Goal: Task Accomplishment & Management: Complete application form

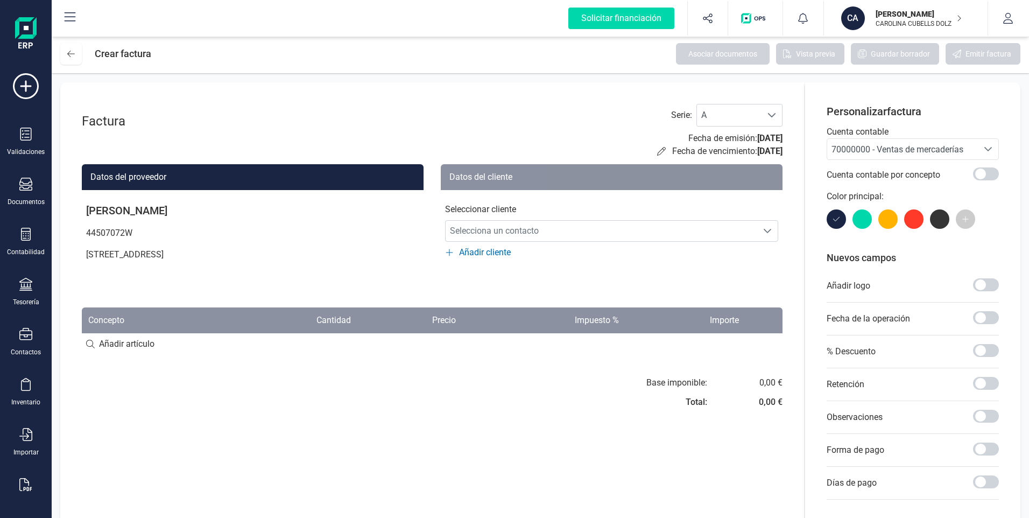
click at [69, 18] on icon at bounding box center [70, 17] width 13 height 13
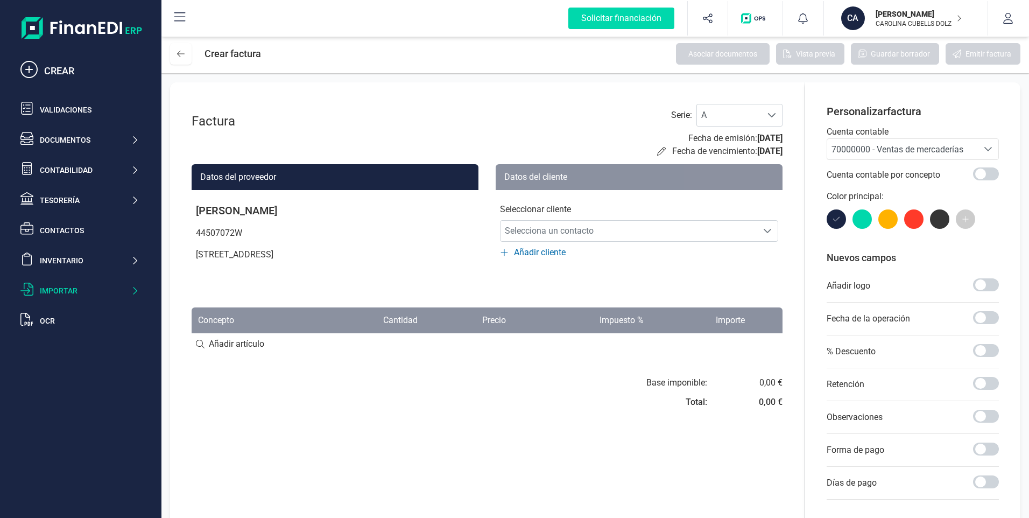
click at [67, 289] on div "Importar" at bounding box center [85, 290] width 91 height 11
click at [60, 309] on span "Facturas" at bounding box center [52, 314] width 33 height 13
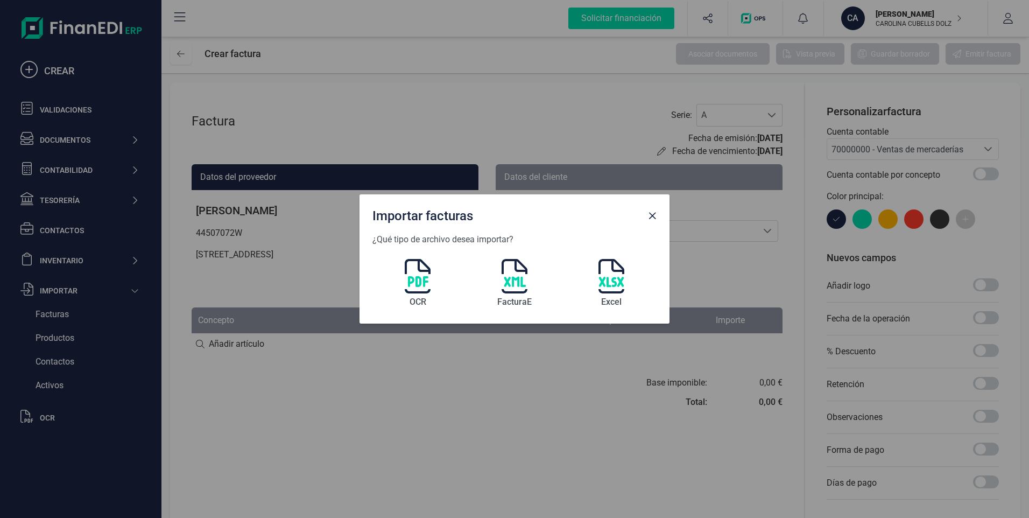
click at [416, 282] on img at bounding box center [418, 276] width 26 height 34
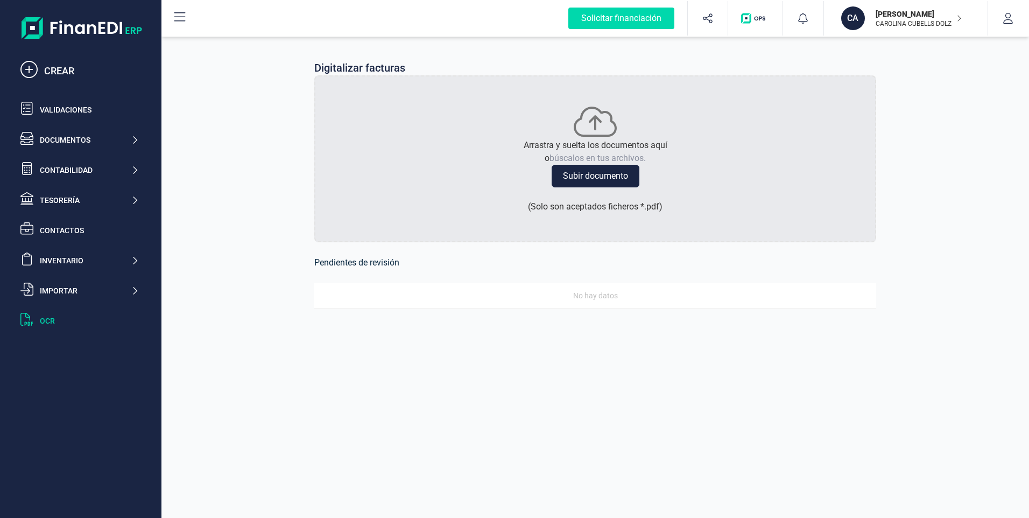
click at [606, 172] on button "Subir documento" at bounding box center [596, 176] width 88 height 23
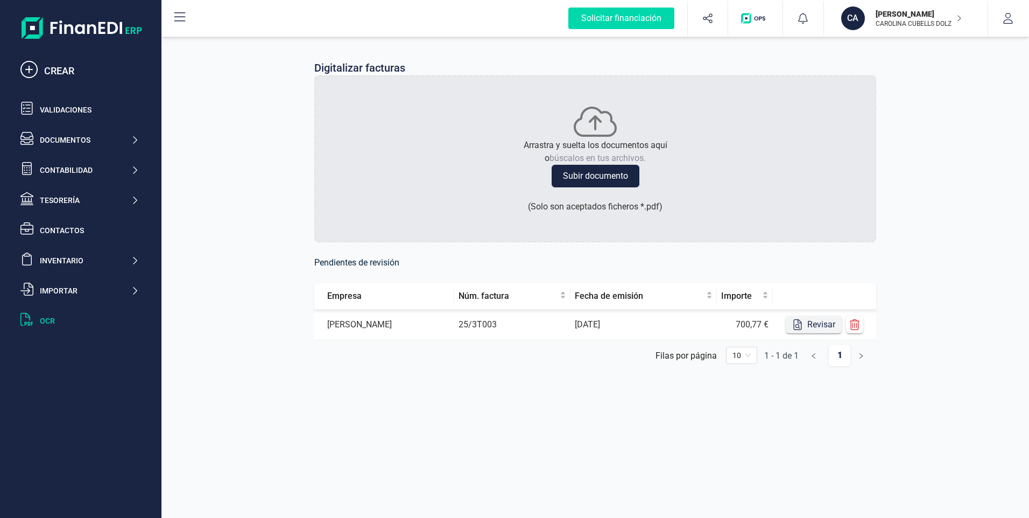
click at [817, 328] on button "Revisar" at bounding box center [814, 324] width 56 height 17
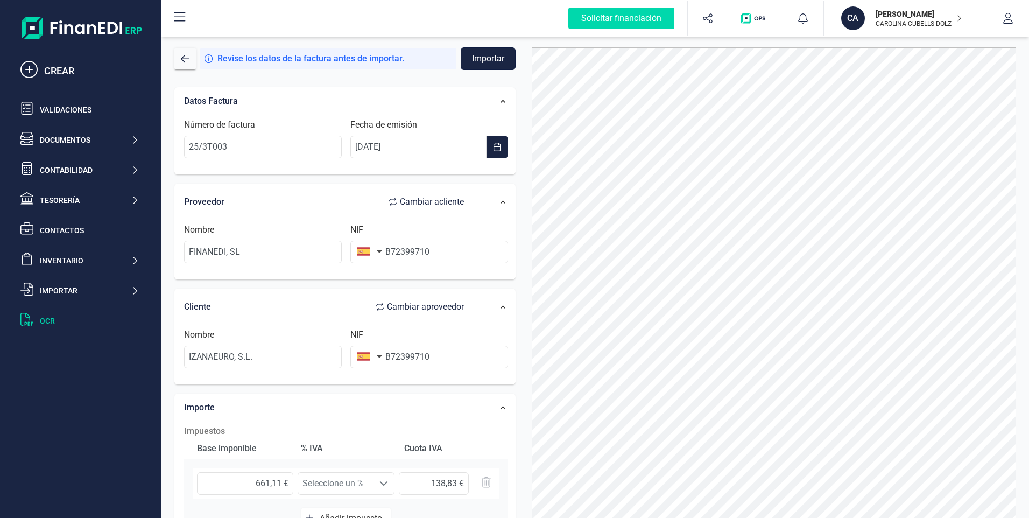
click at [479, 52] on button "Importar" at bounding box center [488, 58] width 55 height 23
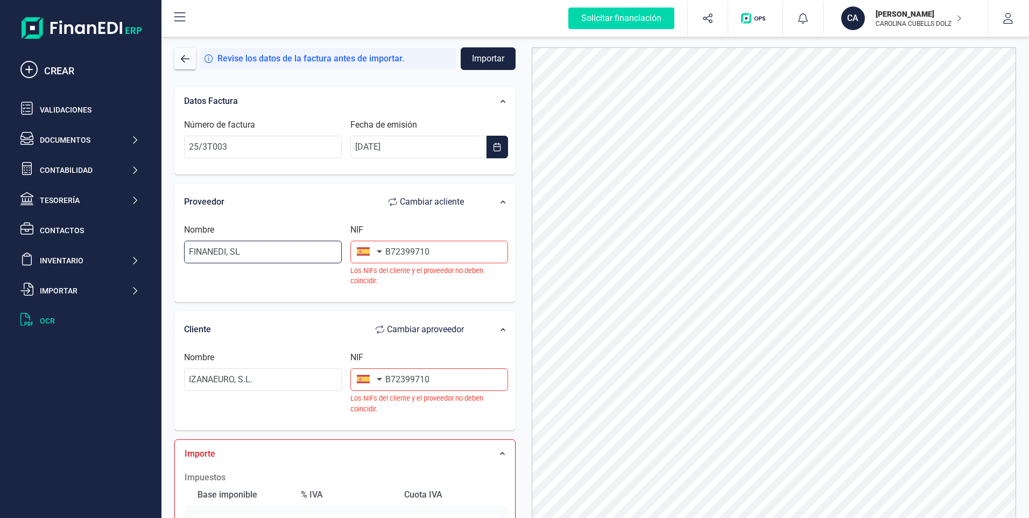
click at [287, 253] on input "FINANEDI, SL" at bounding box center [263, 252] width 158 height 23
type input "F"
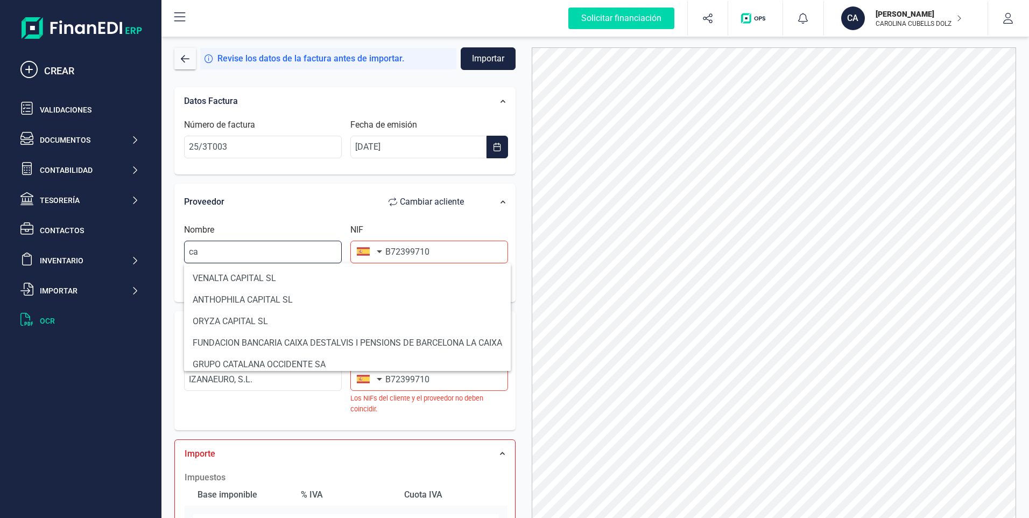
type input "c"
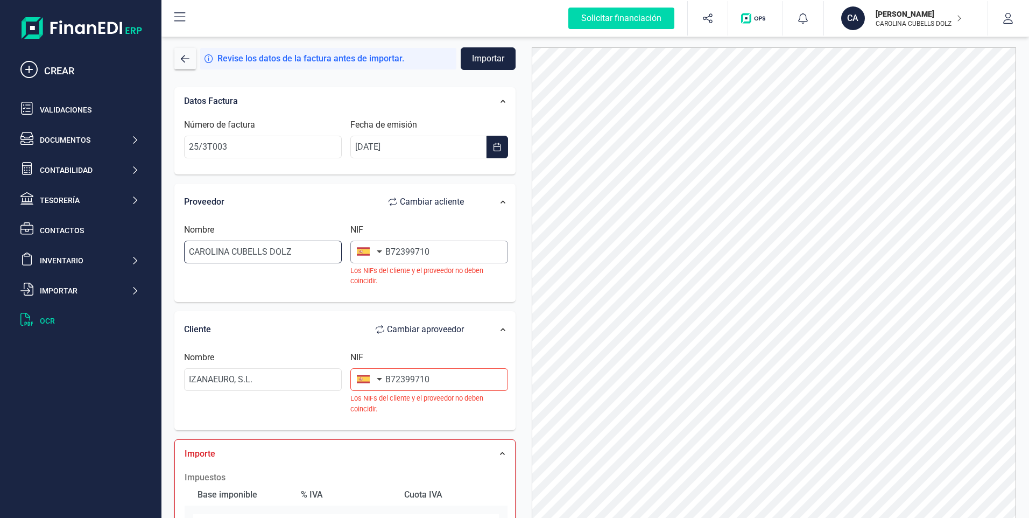
type input "CAROLINA CUBELLS DOLZ"
click at [440, 253] on input "B72399710" at bounding box center [429, 252] width 158 height 23
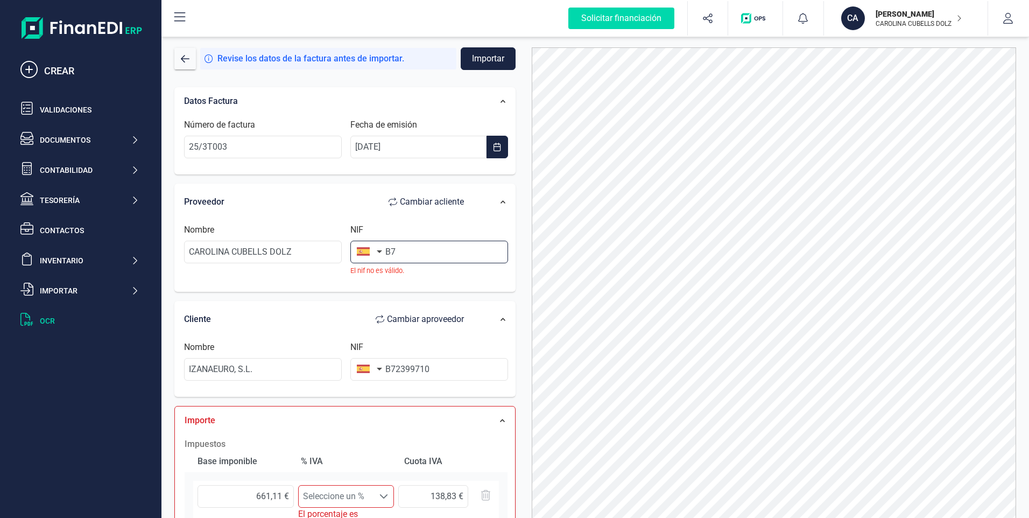
type input "B"
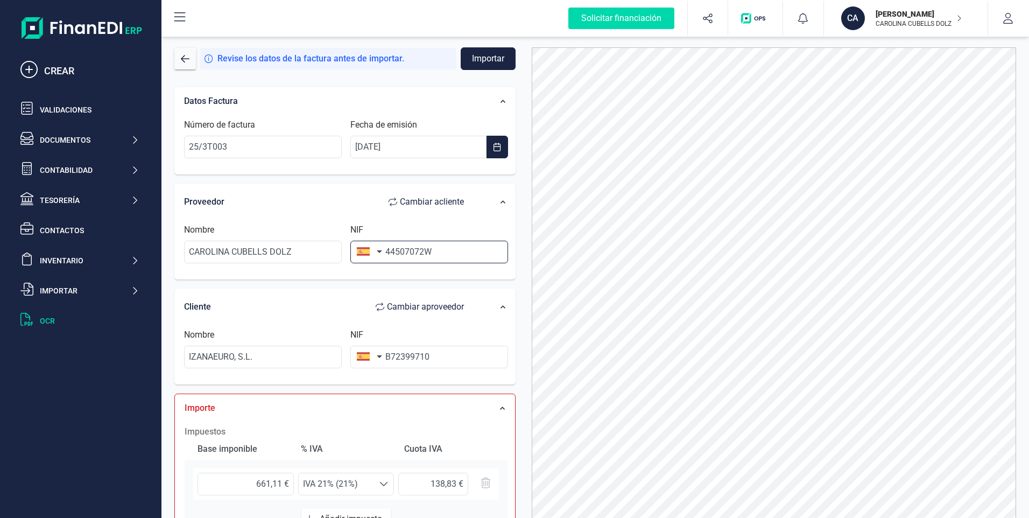
type input "44507072W"
click at [437, 354] on input "B72399710" at bounding box center [429, 357] width 158 height 23
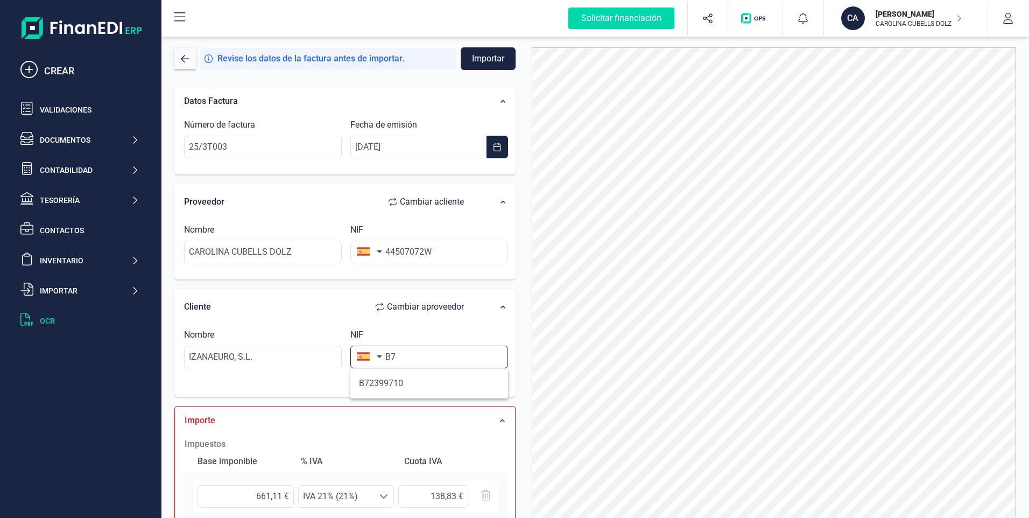
type input "B"
paste input "B72399710"
type input "B72399710"
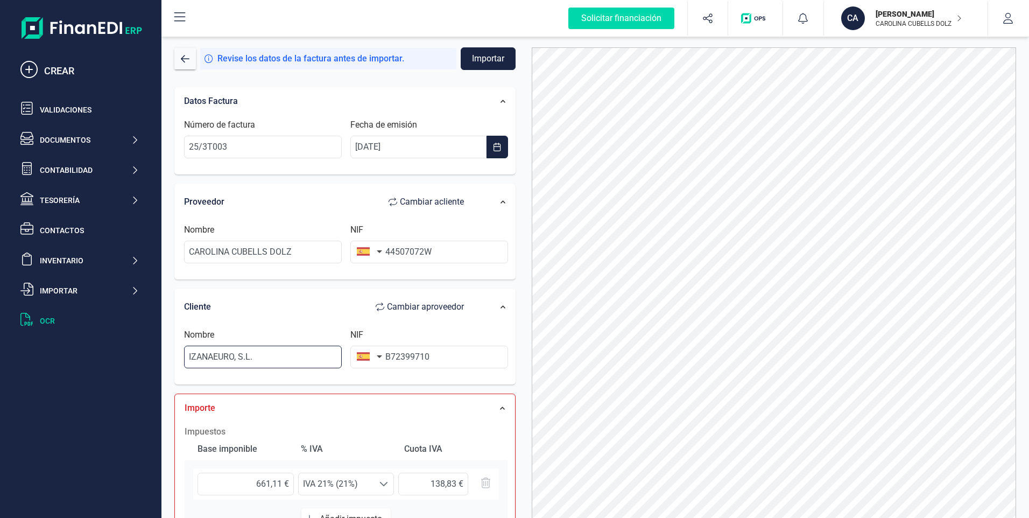
click at [263, 355] on input "IZANAEURO, S.L." at bounding box center [263, 357] width 158 height 23
type input "I"
type input "FINANEDI, S.L."
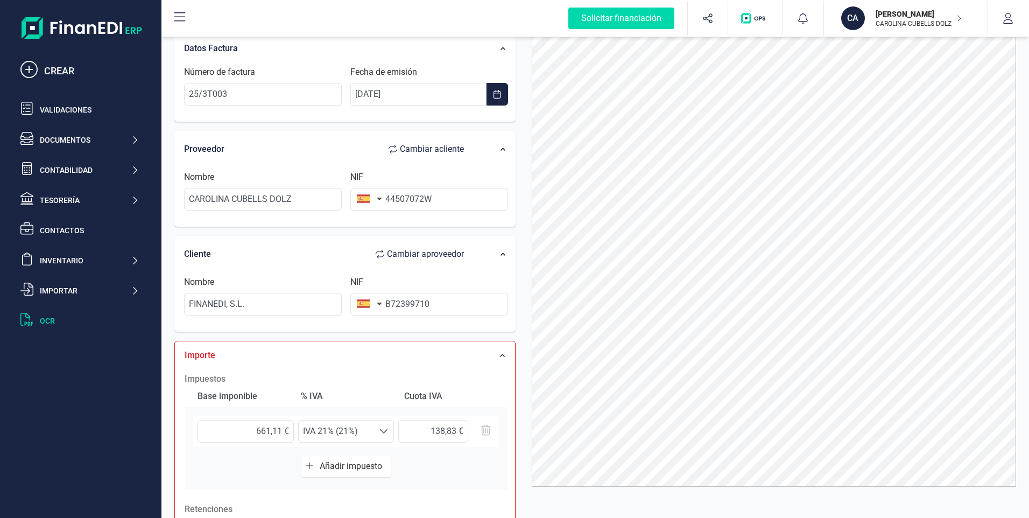
click at [529, 364] on div at bounding box center [774, 241] width 501 height 492
click at [522, 373] on div "Datos Factura Número de factura 25/3T003 Fecha de emisión [DATE] Proveedor Camb…" at bounding box center [344, 371] width 357 height 691
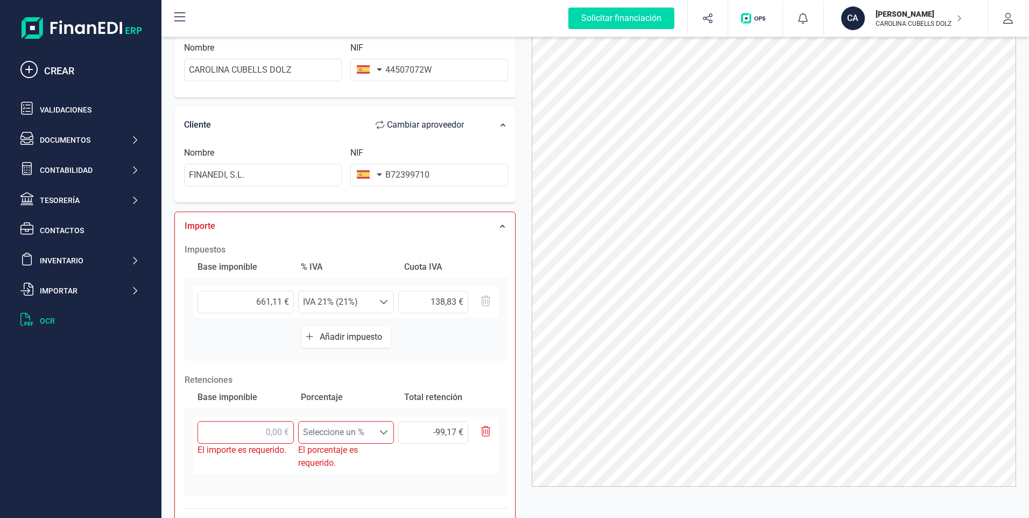
scroll to position [253, 0]
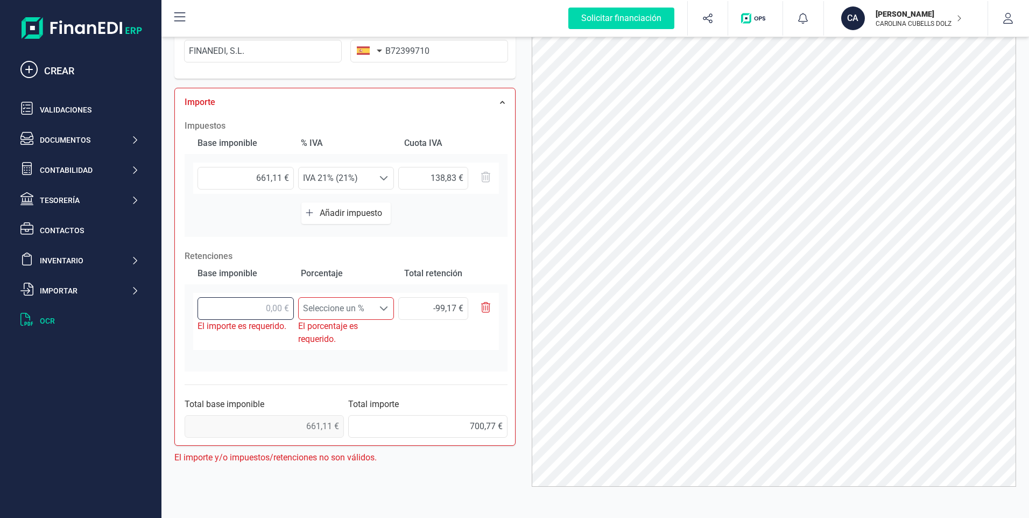
click at [282, 309] on input "text" at bounding box center [246, 308] width 96 height 23
type input "6,00 €"
type input "0,90 €"
type input "66,00 €"
type input "9,90 €"
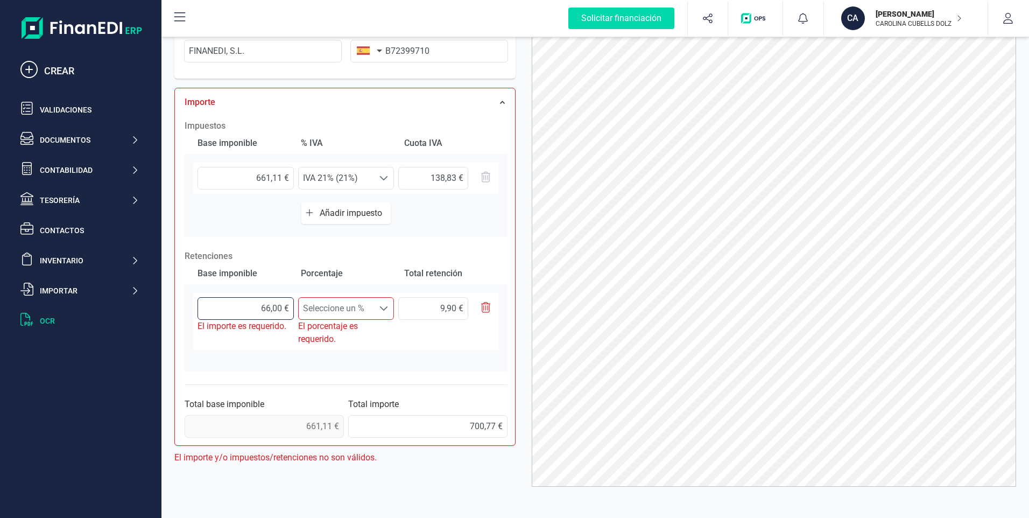
type input "661,00 €"
type input "99,15 €"
type input "6.611,00 €"
type input "991,65 €"
type input "66.111,00 €"
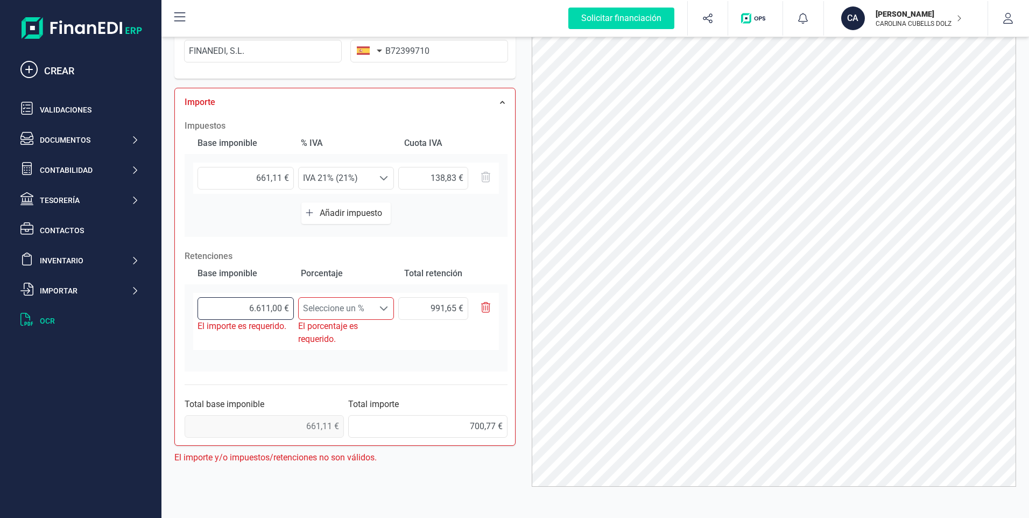
type input "9.916,65 €"
type input "6.611,00 €"
type input "991,65 €"
type input "661,00 €"
type input "99,15 €"
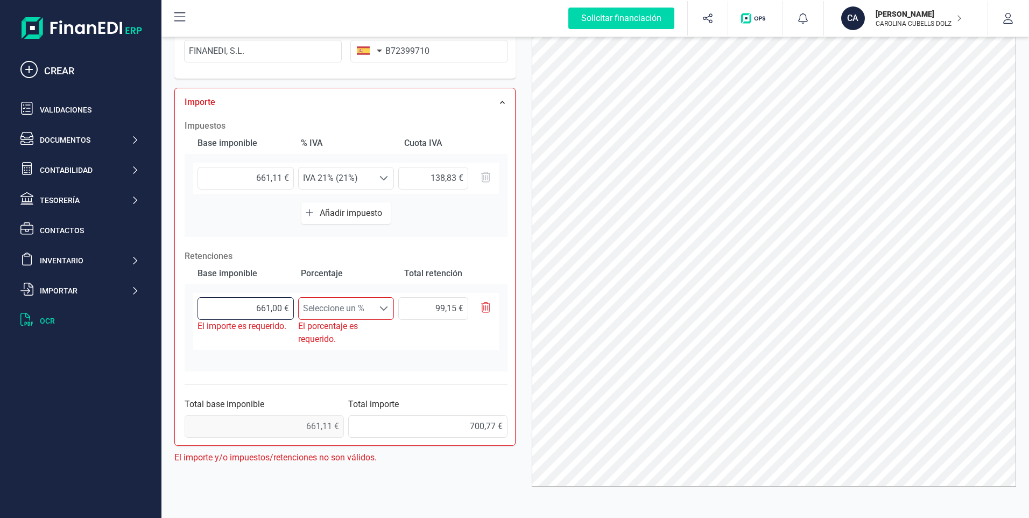
type input "66,00 €"
type input "9,90 €"
type input "661,00 €"
type input "99,15 €"
type input "661,10 €"
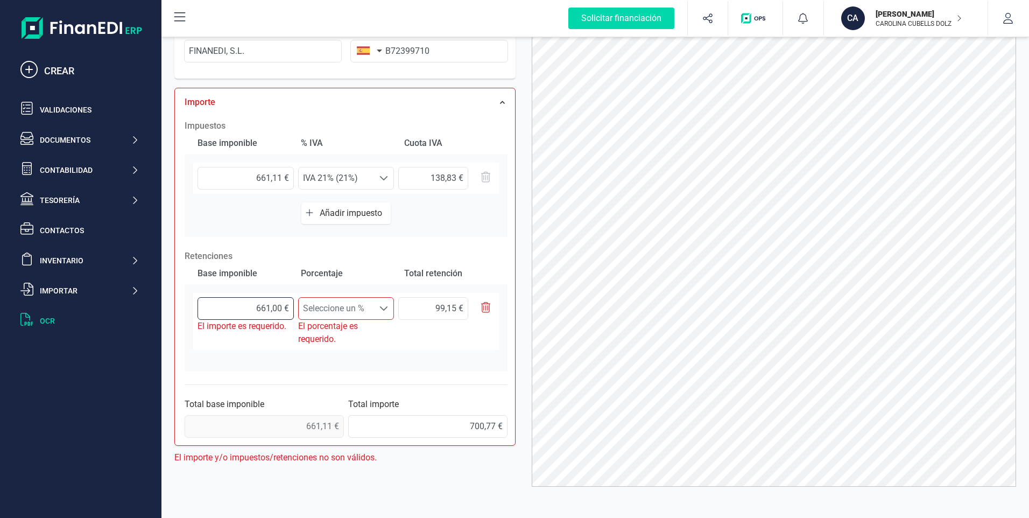
type input "99,17 €"
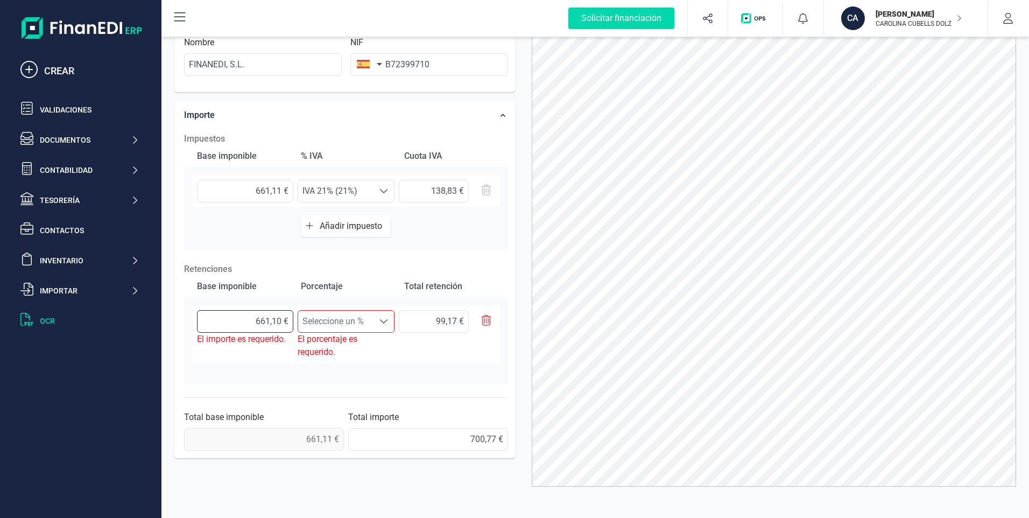
type input "661,11 €"
click at [401, 348] on div "99,17 €" at bounding box center [447, 334] width 96 height 48
click at [384, 324] on span at bounding box center [384, 321] width 9 height 9
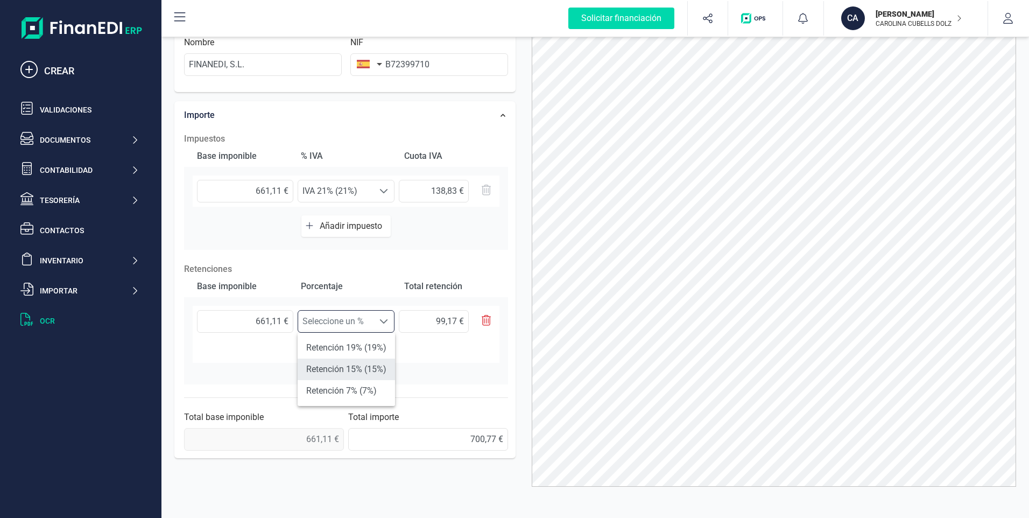
click at [363, 373] on li "Retención 15% (15%)" at bounding box center [346, 370] width 97 height 22
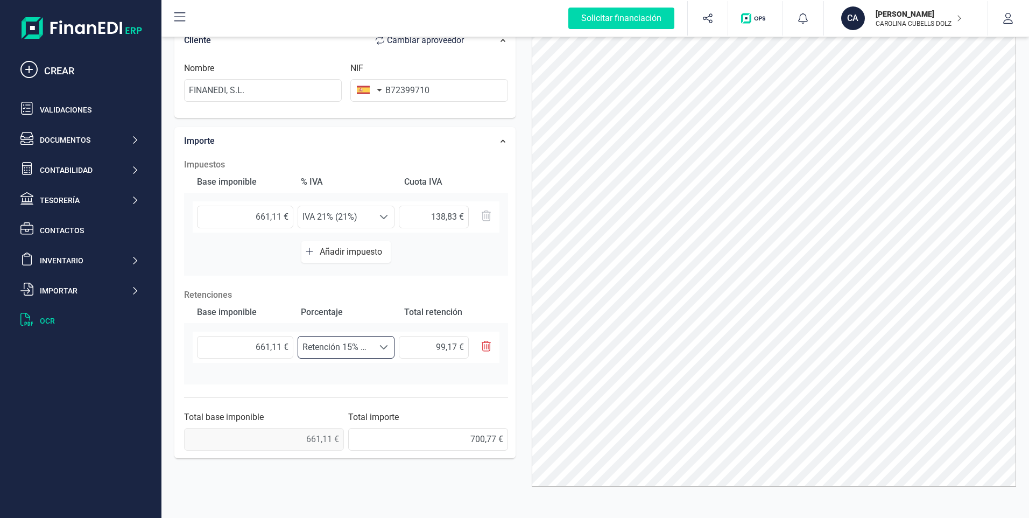
scroll to position [214, 0]
click at [527, 112] on div at bounding box center [774, 241] width 501 height 492
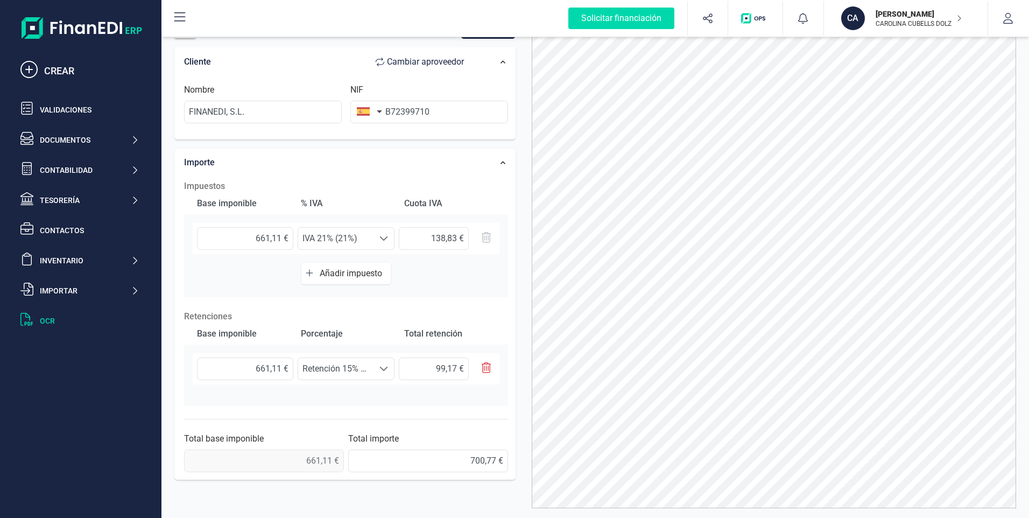
scroll to position [0, 0]
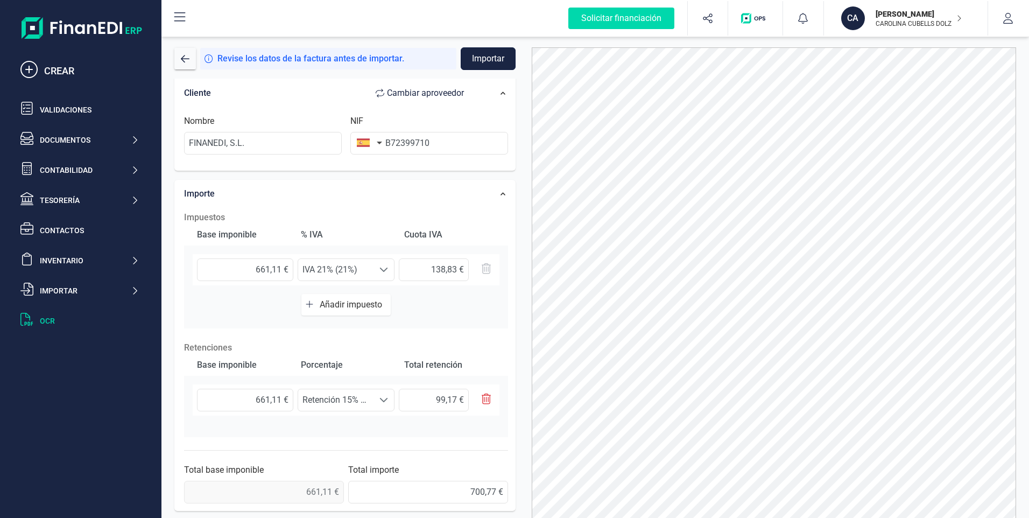
click at [495, 61] on button "Importar" at bounding box center [488, 58] width 55 height 23
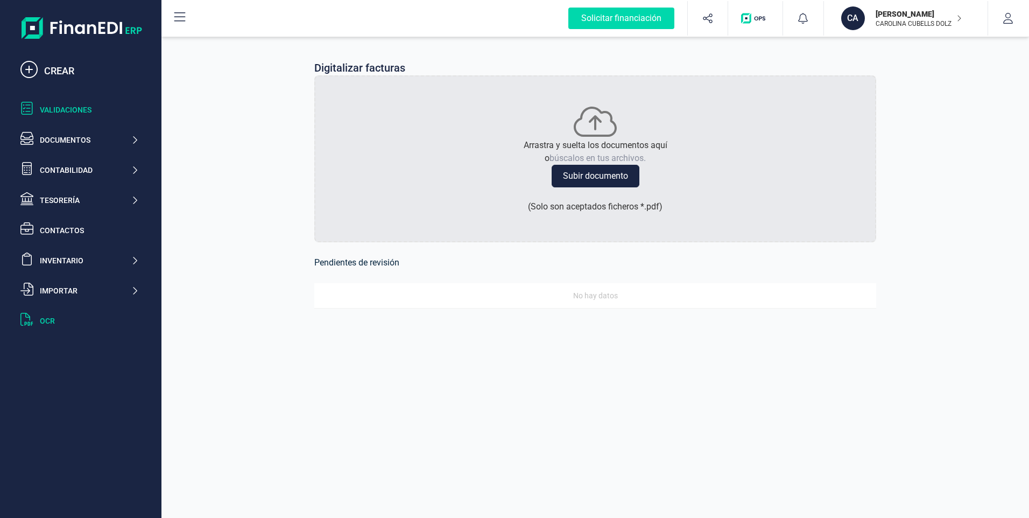
click at [82, 111] on div "Validaciones" at bounding box center [89, 109] width 99 height 11
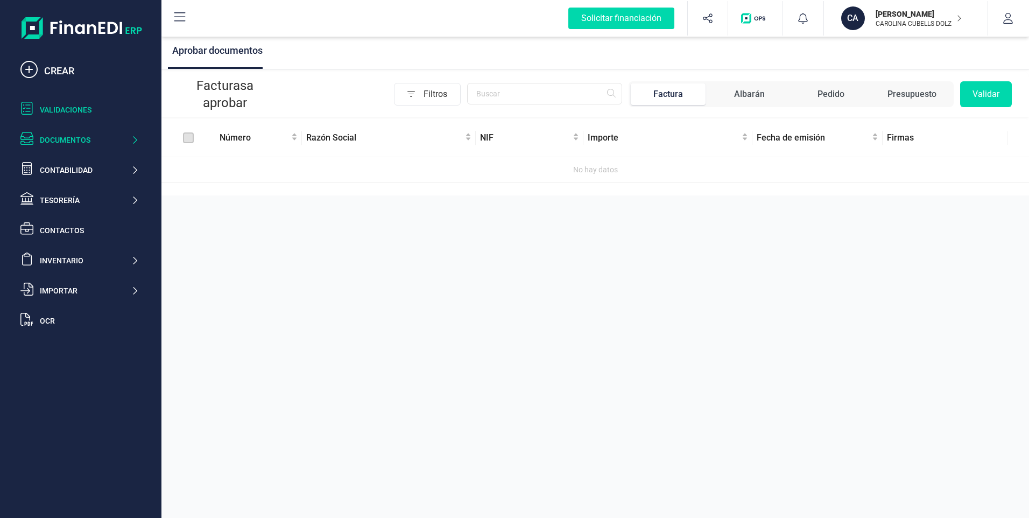
click at [54, 141] on div "Documentos" at bounding box center [85, 140] width 91 height 11
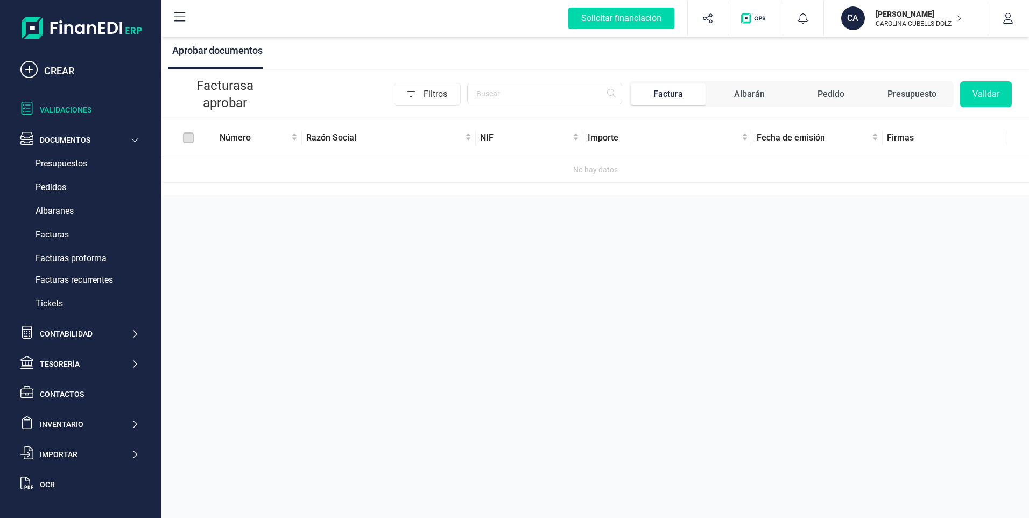
click at [883, 20] on p "CAROLINA CUBELLS DOLZ" at bounding box center [919, 23] width 86 height 9
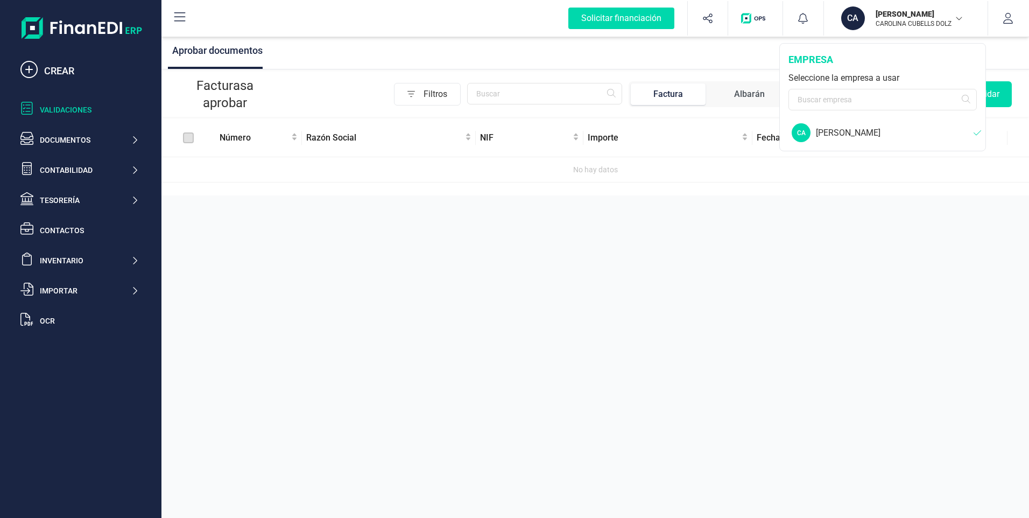
click at [860, 132] on div "[PERSON_NAME]" at bounding box center [895, 133] width 158 height 13
click at [814, 133] on div "CA [PERSON_NAME]" at bounding box center [883, 132] width 205 height 27
click at [57, 139] on div "Documentos" at bounding box center [85, 140] width 91 height 11
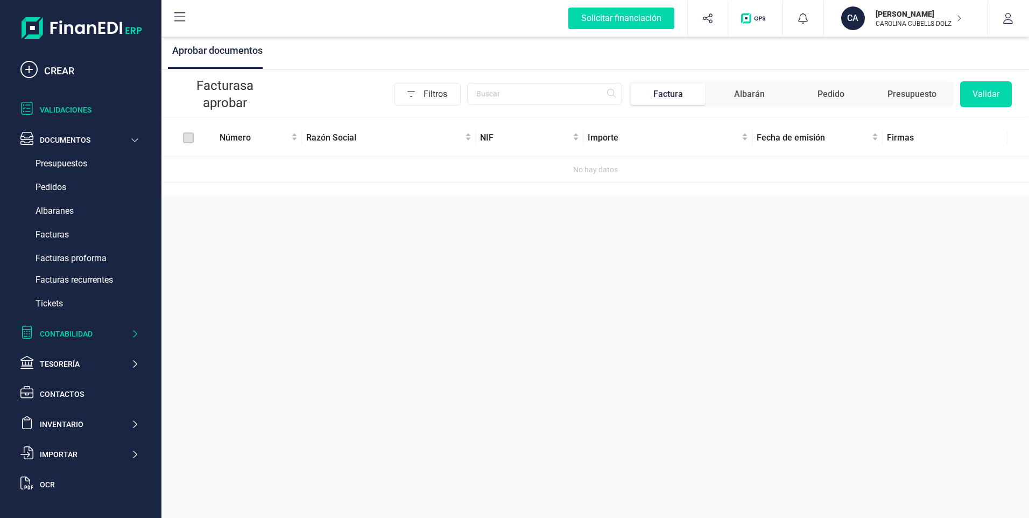
click at [71, 331] on div "Contabilidad" at bounding box center [85, 333] width 91 height 11
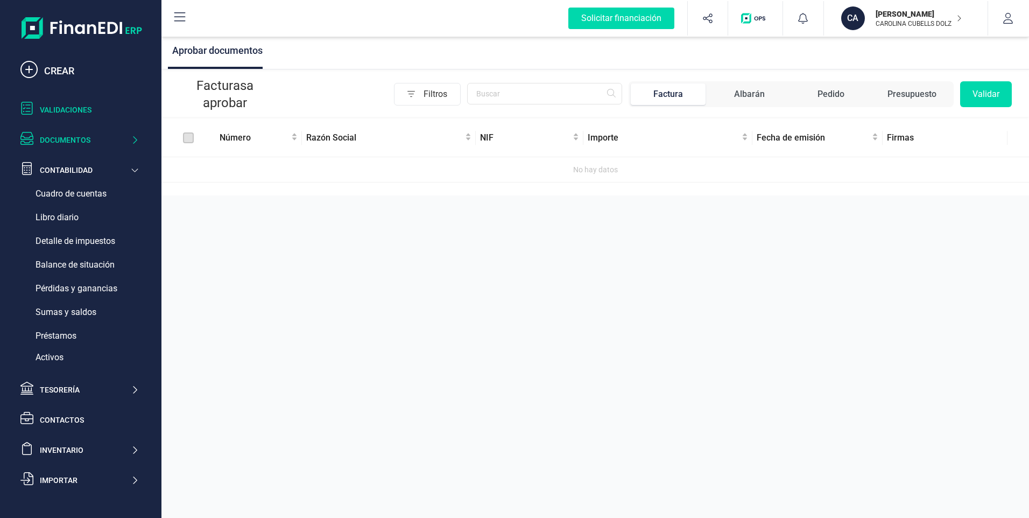
click at [68, 140] on div "Documentos" at bounding box center [85, 140] width 91 height 11
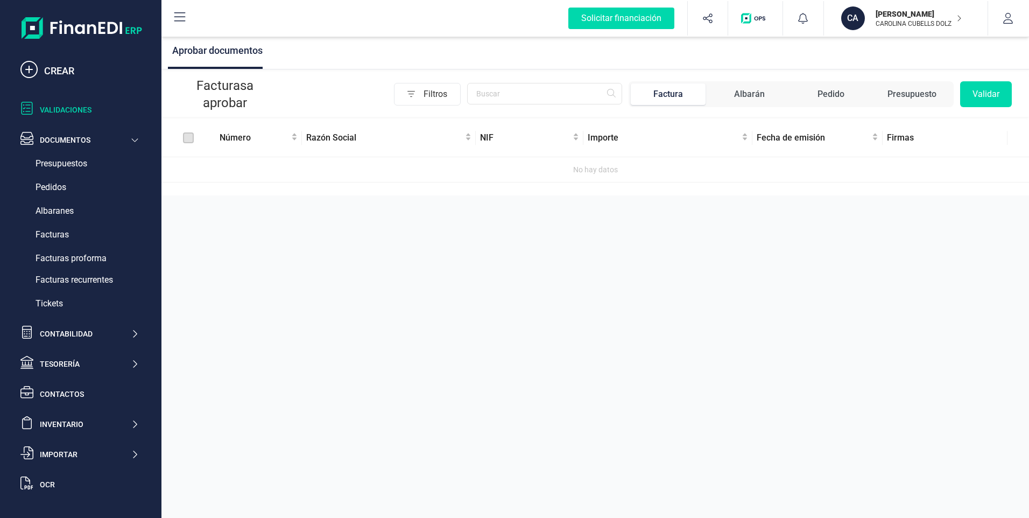
click at [915, 15] on p "[PERSON_NAME]" at bounding box center [919, 14] width 86 height 11
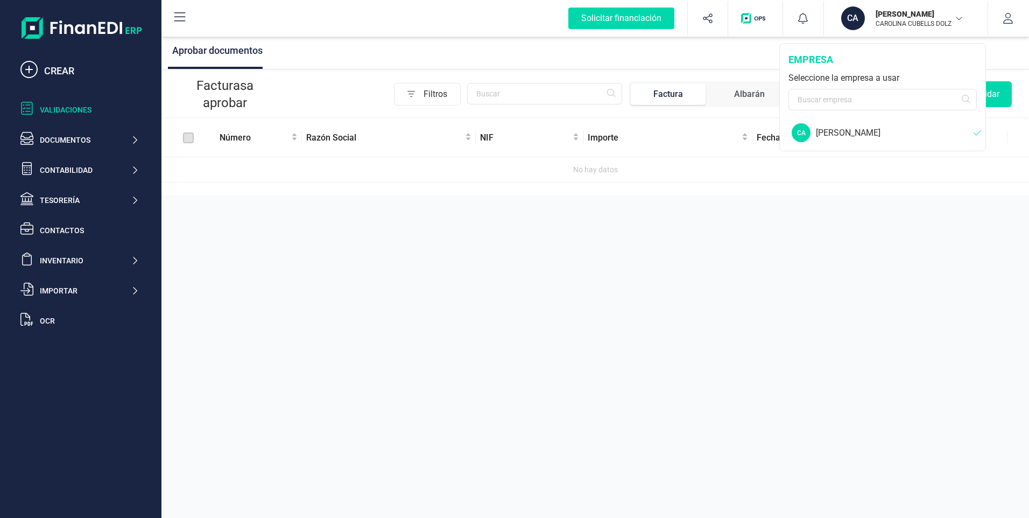
click at [960, 21] on div "CAROLINA CUBELLS [PERSON_NAME] [PERSON_NAME]" at bounding box center [914, 18] width 95 height 24
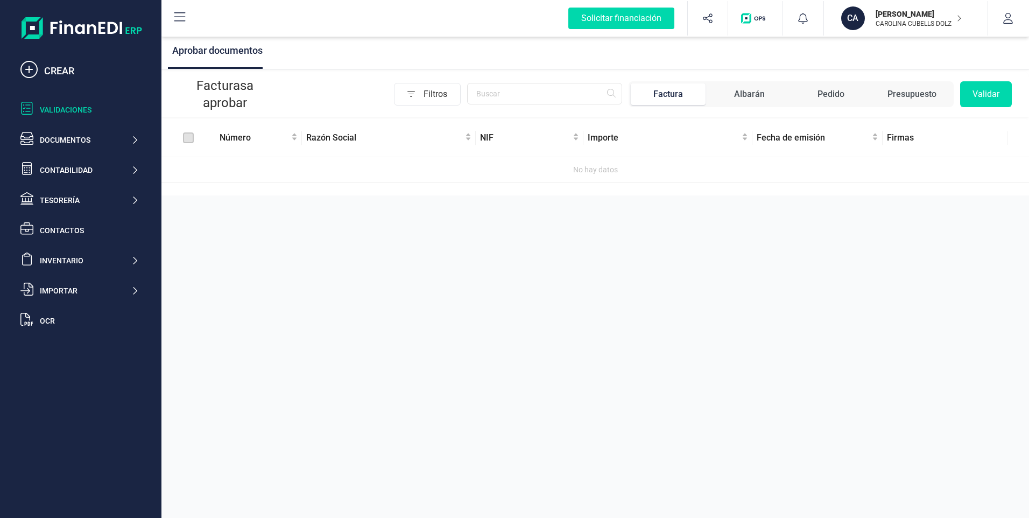
click at [960, 21] on icon "button" at bounding box center [959, 18] width 5 height 9
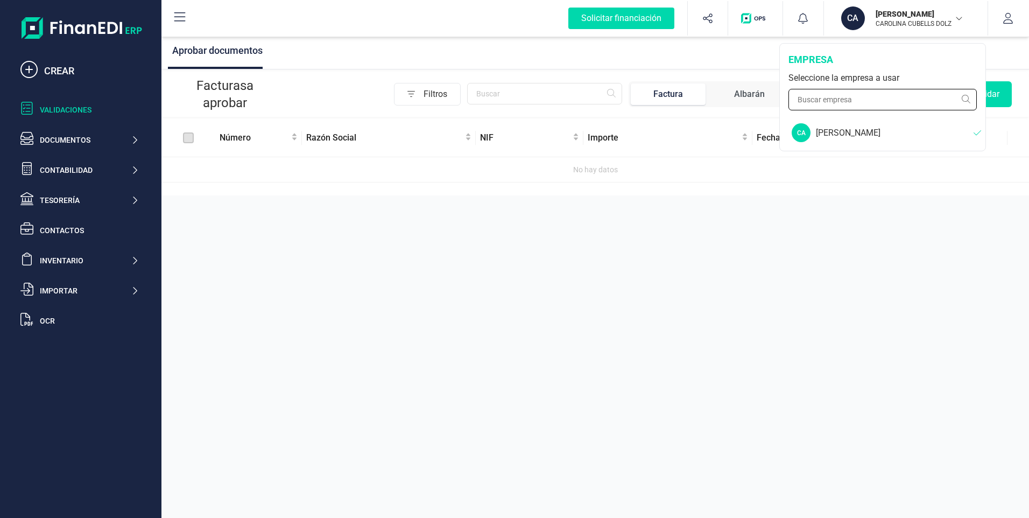
click at [825, 97] on input "text" at bounding box center [883, 100] width 188 height 22
click at [74, 139] on div "Documentos" at bounding box center [85, 140] width 91 height 11
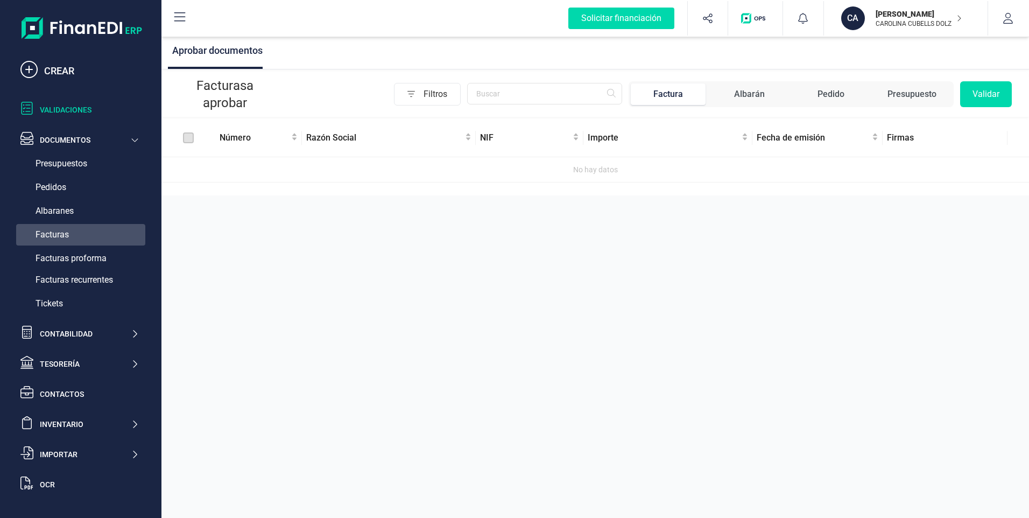
click at [61, 234] on span "Facturas" at bounding box center [52, 234] width 33 height 13
